Goal: Transaction & Acquisition: Register for event/course

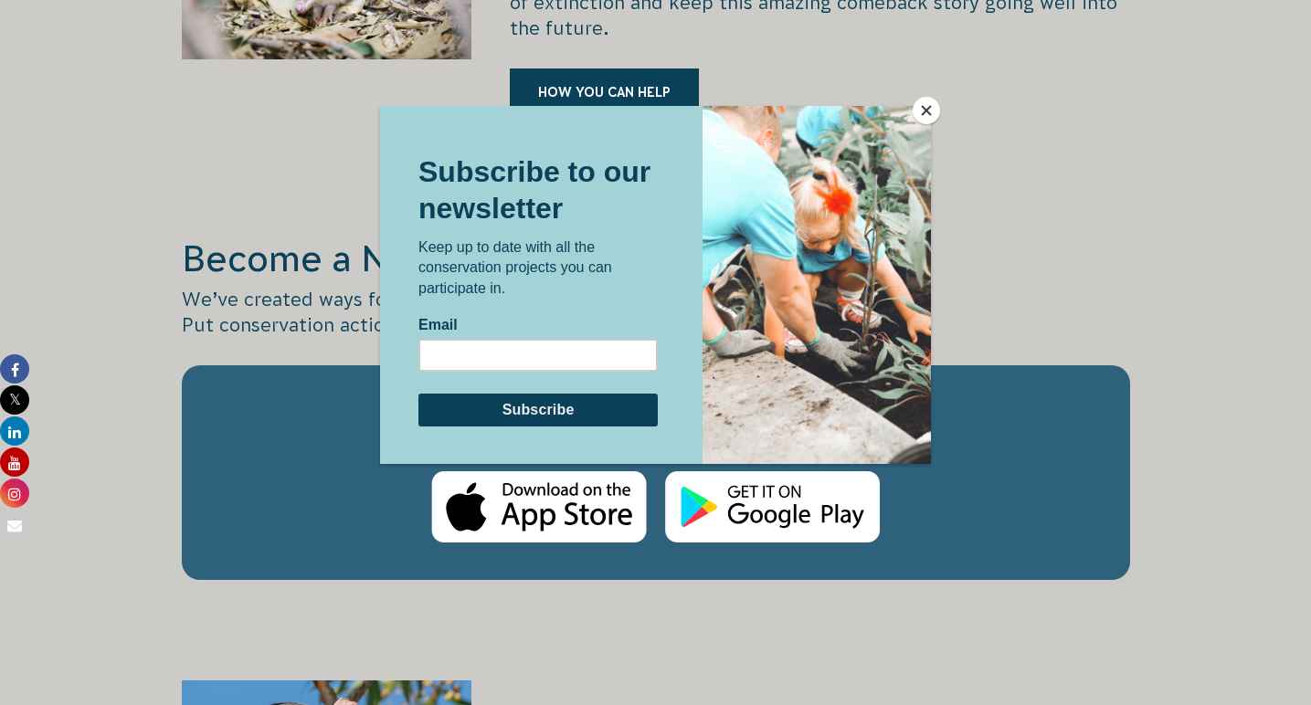
scroll to position [2922, 0]
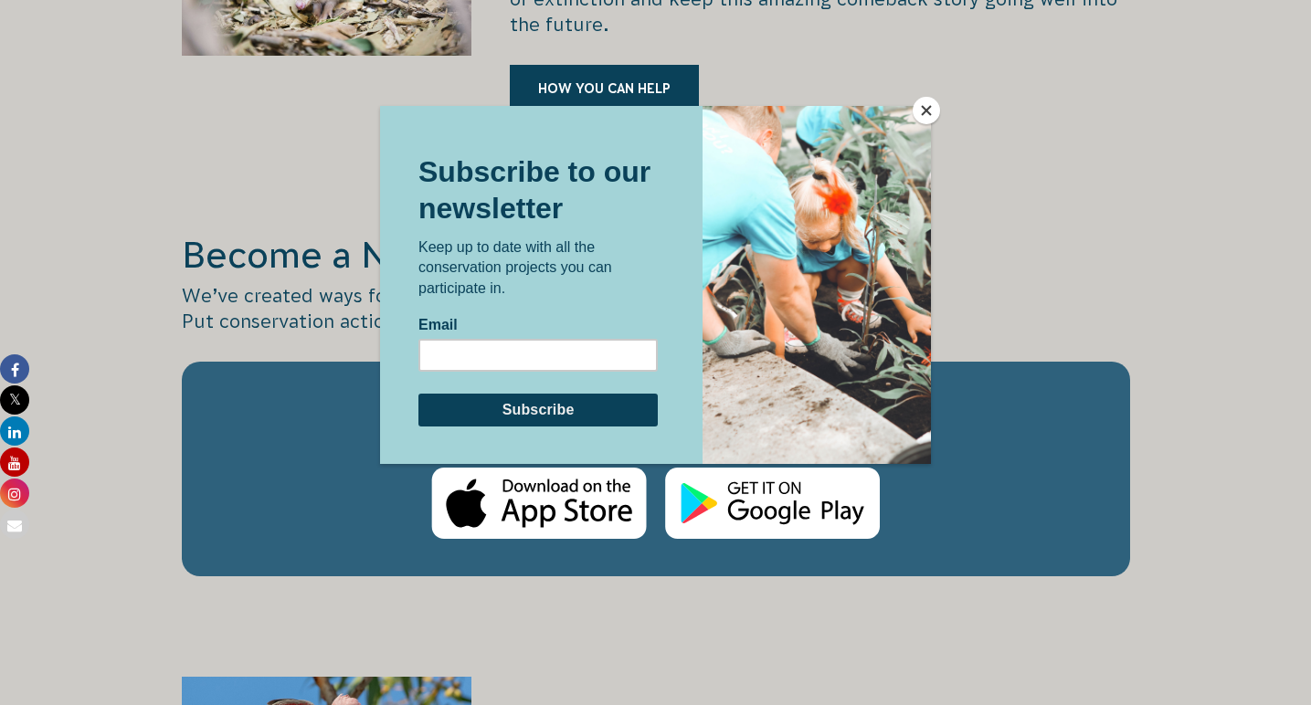
click at [919, 109] on button "Close" at bounding box center [926, 110] width 27 height 27
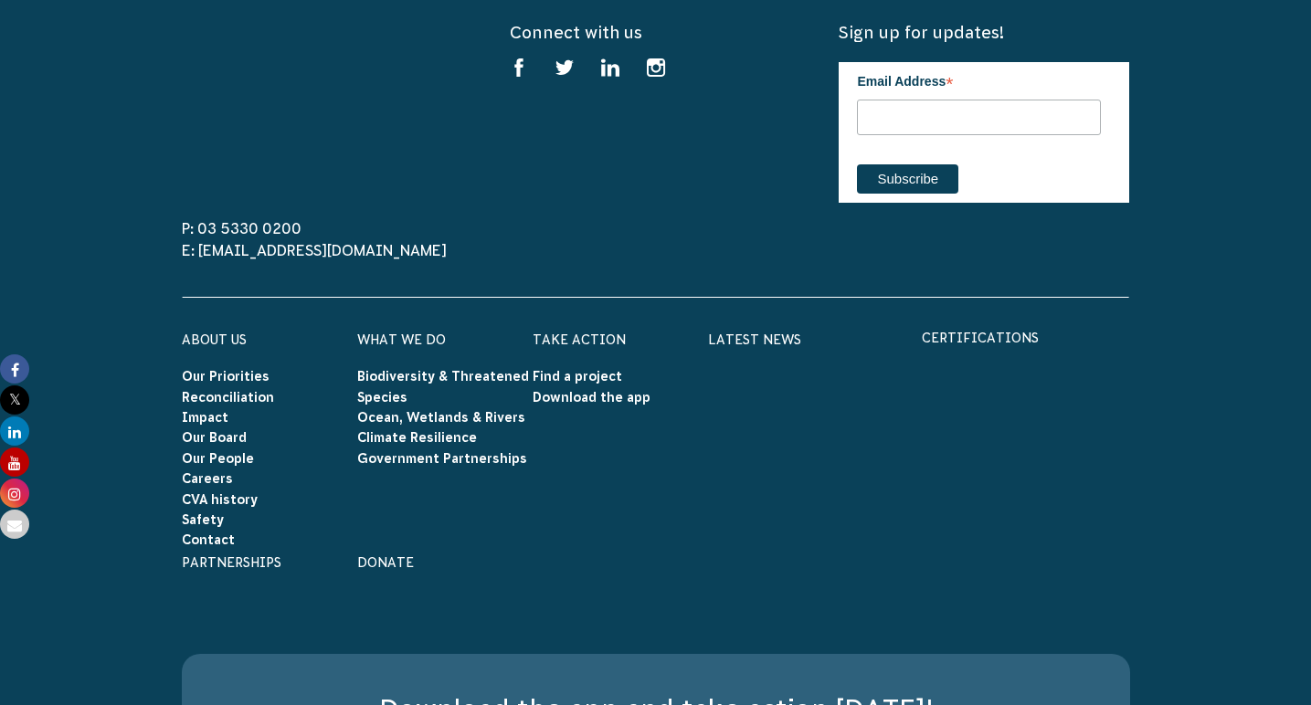
scroll to position [5813, 0]
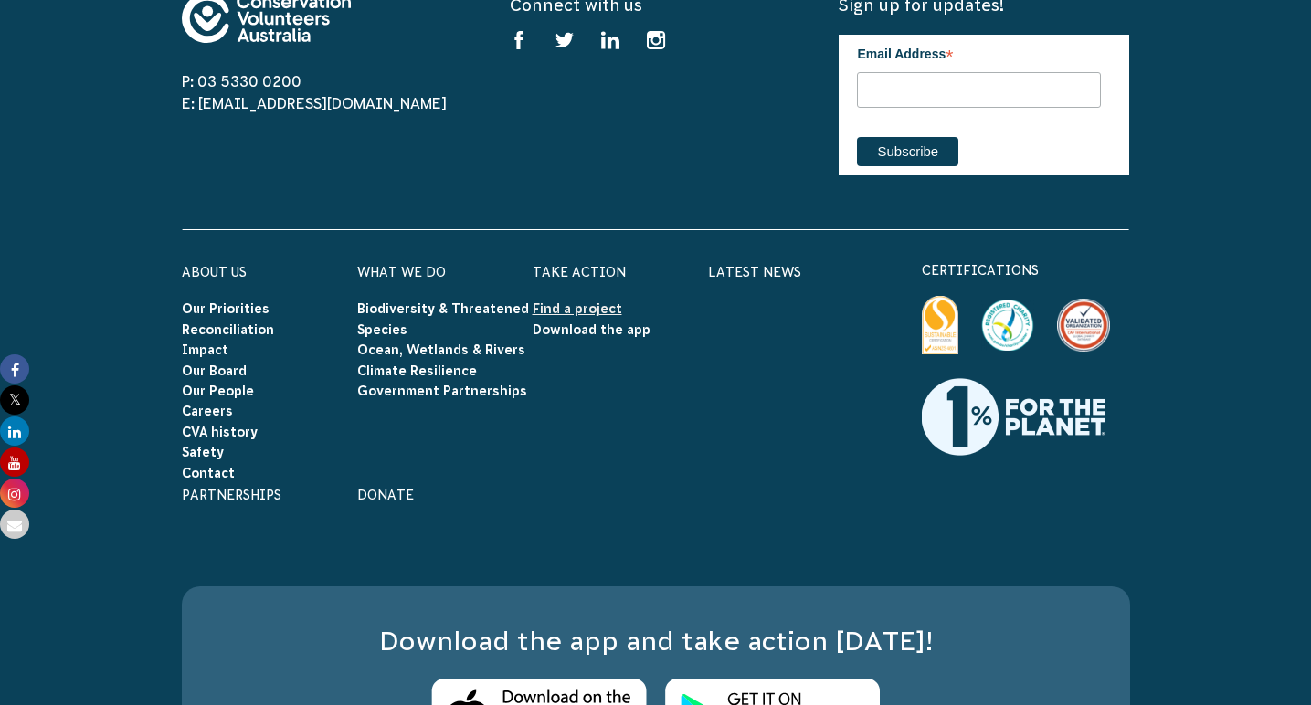
click at [544, 301] on link "Find a project" at bounding box center [578, 308] width 90 height 15
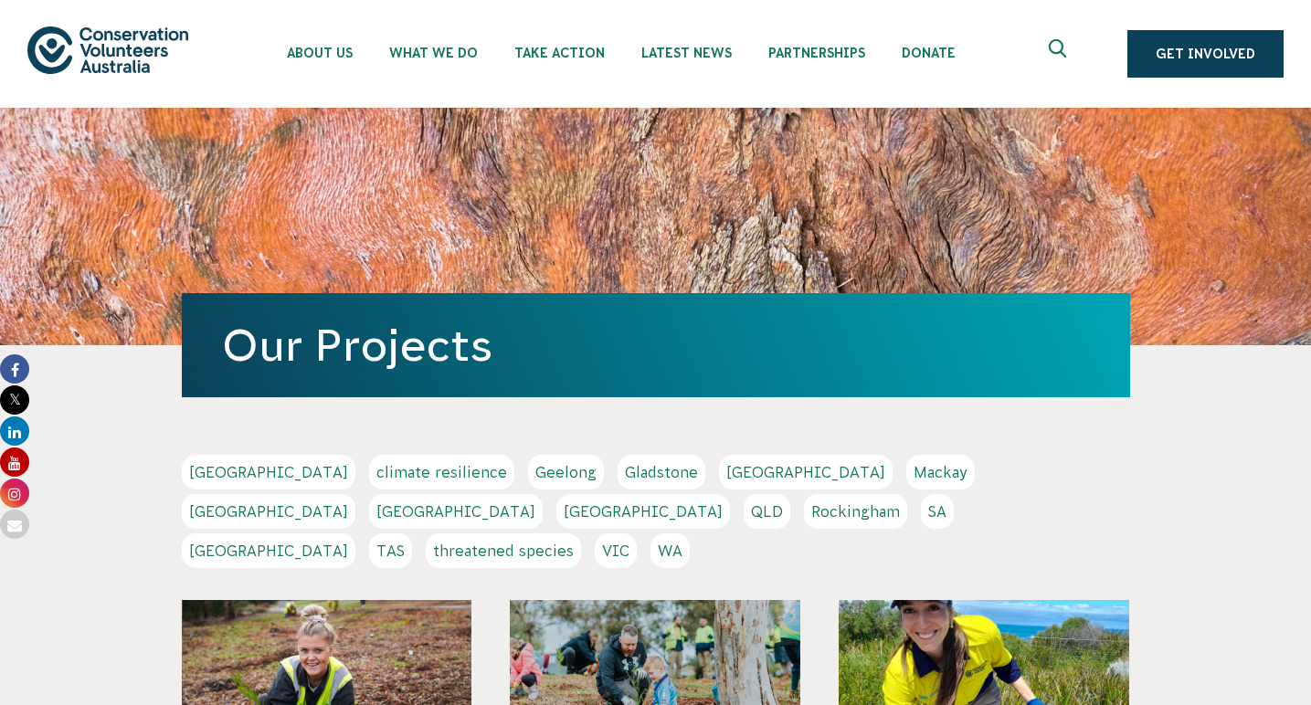
click at [210, 473] on link "Adelaide" at bounding box center [269, 472] width 174 height 35
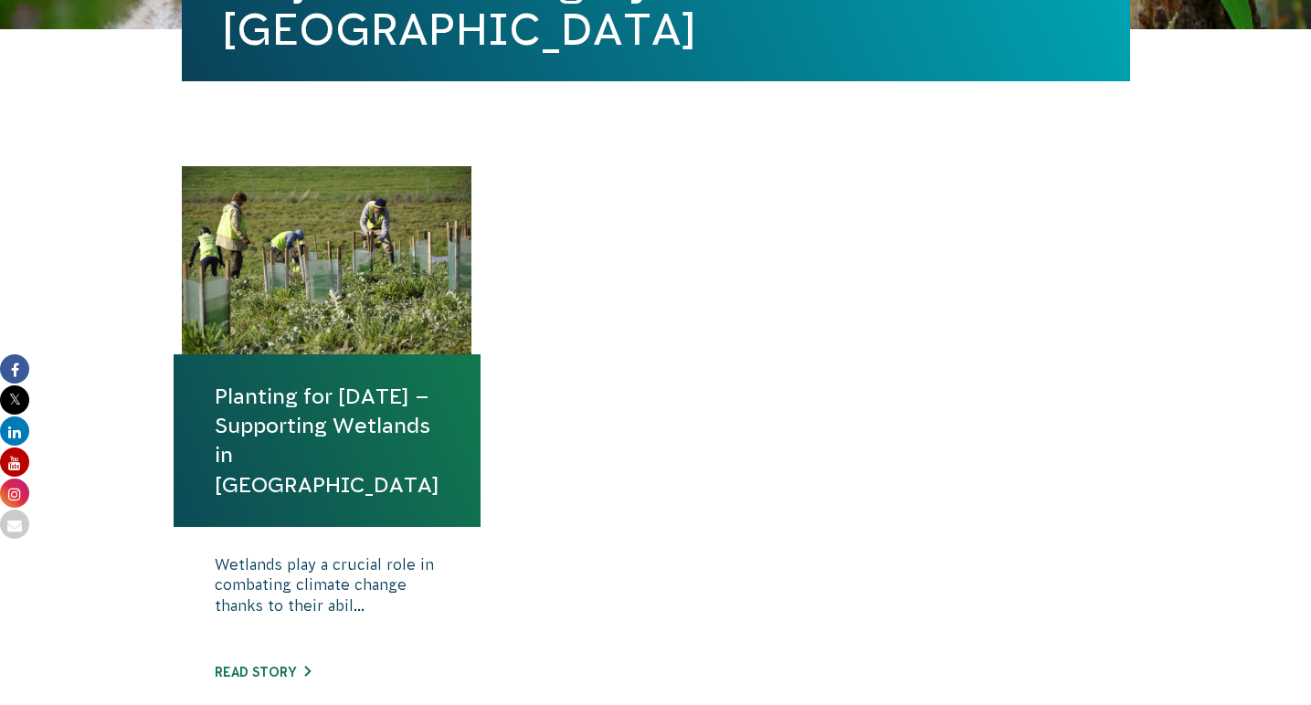
scroll to position [543, 0]
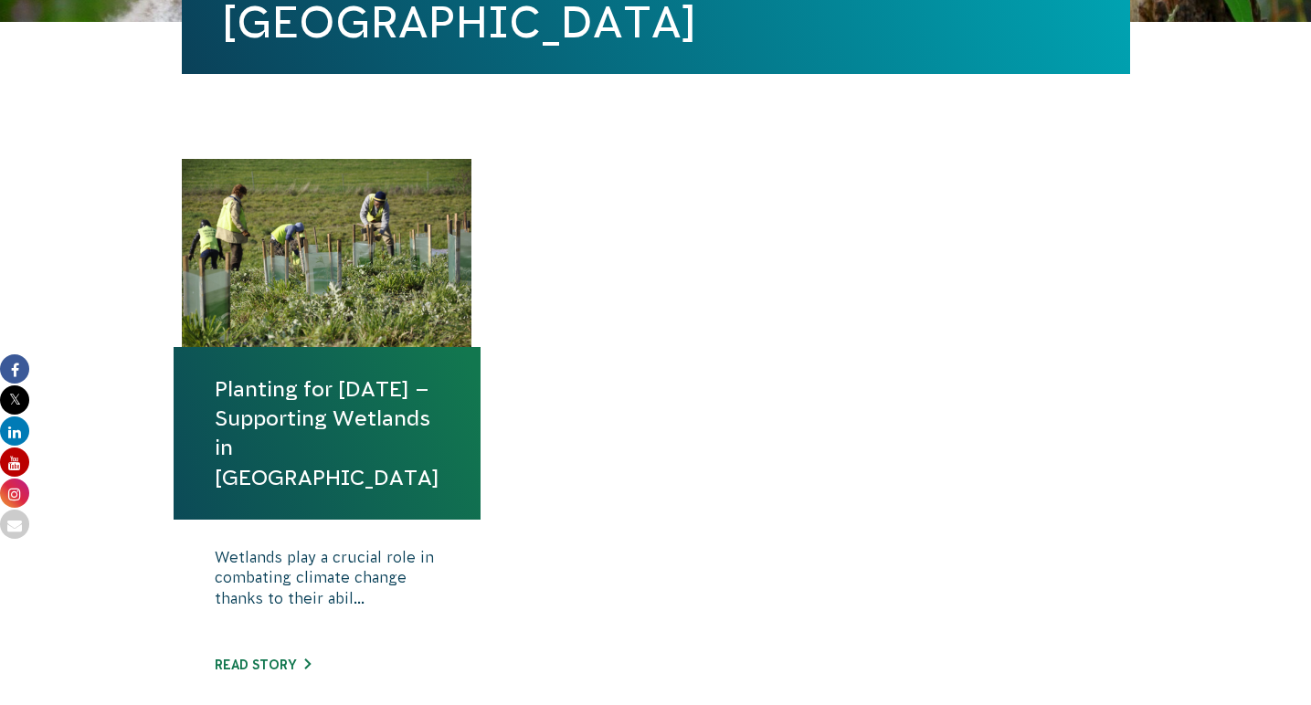
click at [391, 583] on p "Wetlands play a crucial role in combating climate change thanks to their abil..." at bounding box center [327, 592] width 225 height 91
click at [334, 365] on h4 "Planting for [DATE] – Supporting Wetlands in [GEOGRAPHIC_DATA]" at bounding box center [327, 433] width 307 height 173
click at [335, 455] on link "Planting for [DATE] – Supporting Wetlands in [GEOGRAPHIC_DATA]" at bounding box center [327, 434] width 225 height 118
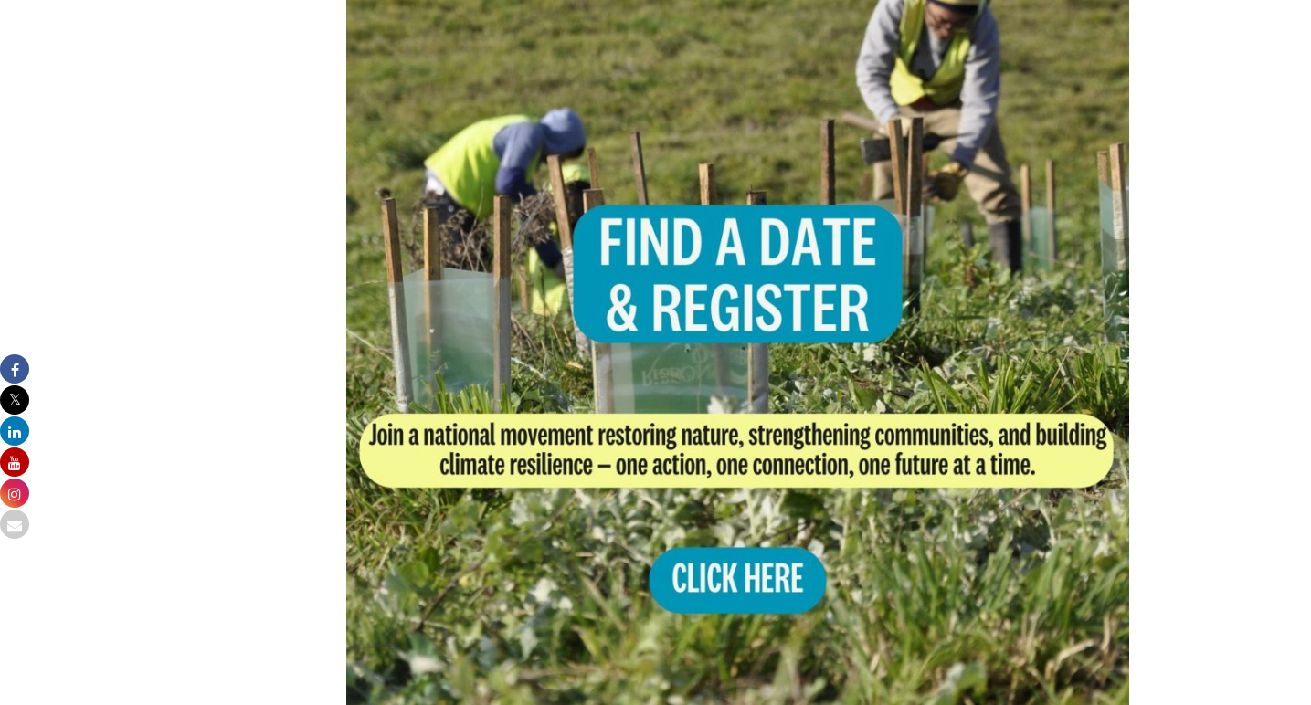
scroll to position [1170, 0]
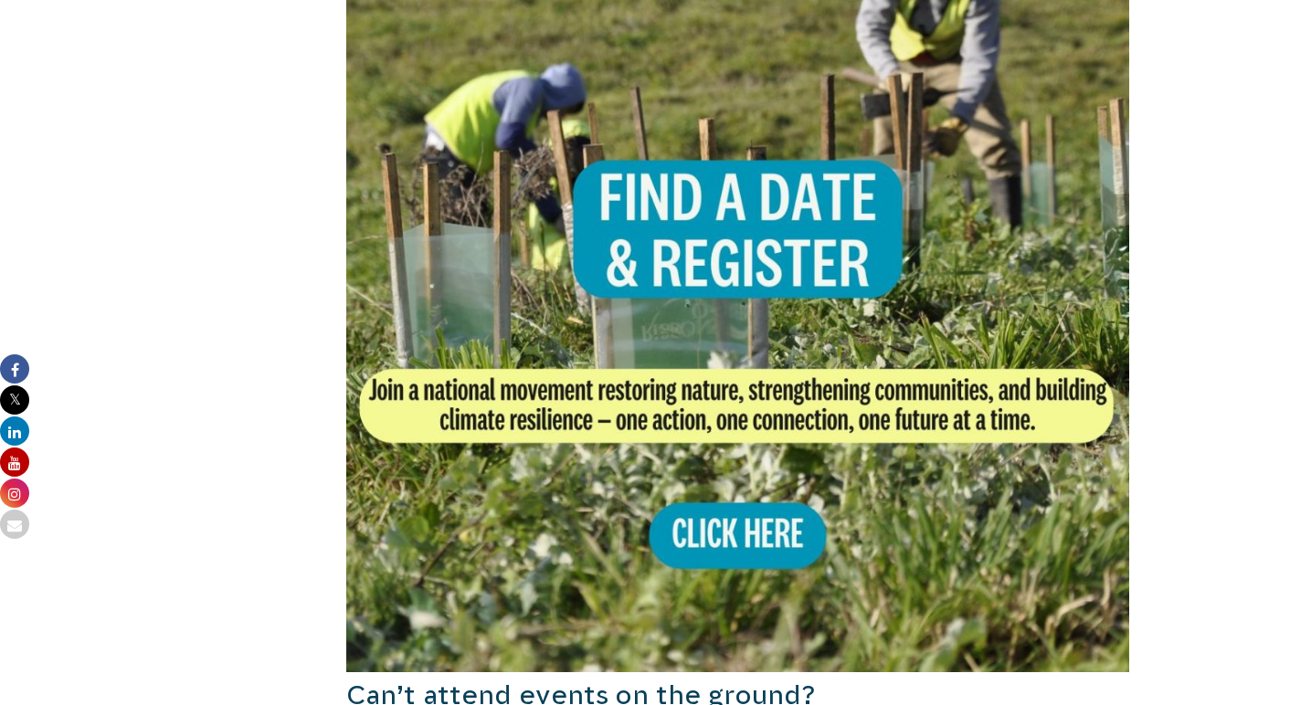
click at [708, 527] on img at bounding box center [738, 281] width 784 height 784
